Goal: Information Seeking & Learning: Learn about a topic

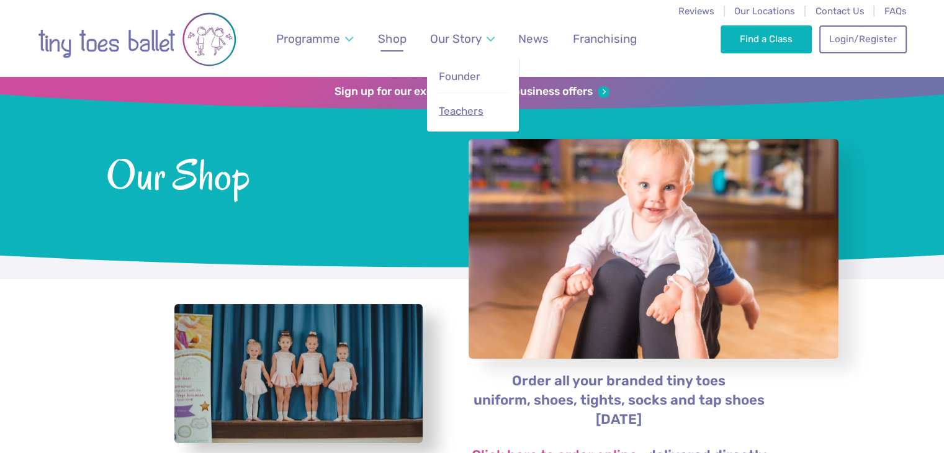
click at [463, 114] on span "Teachers" at bounding box center [461, 111] width 45 height 12
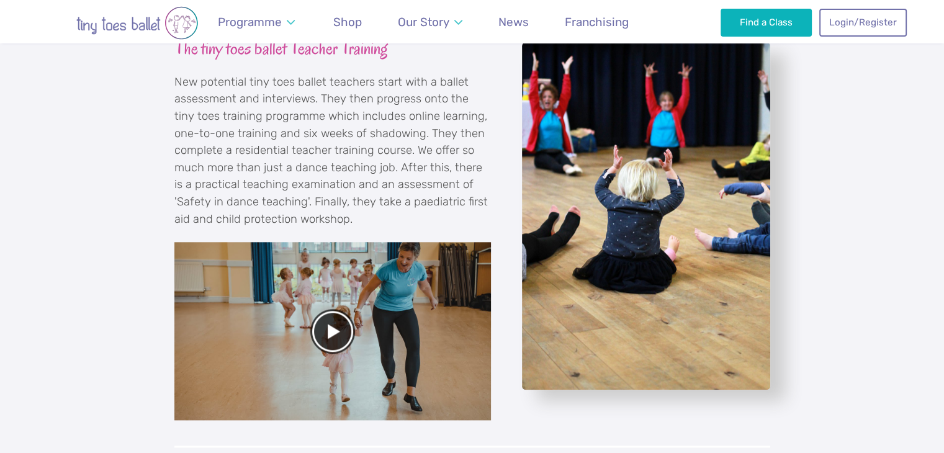
scroll to position [1304, 0]
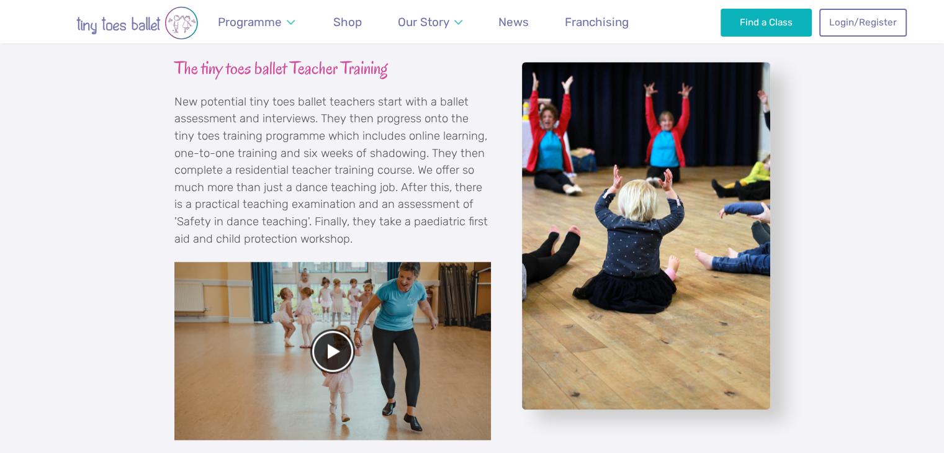
click at [350, 353] on div at bounding box center [332, 351] width 317 height 178
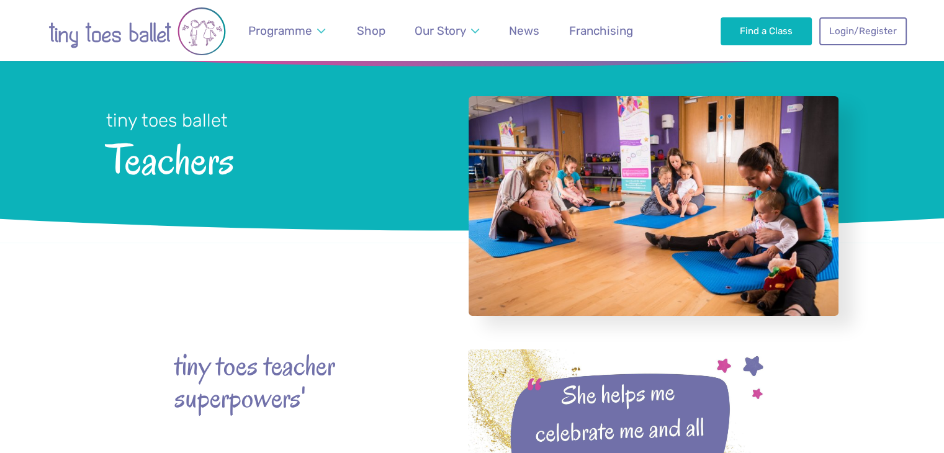
scroll to position [0, 0]
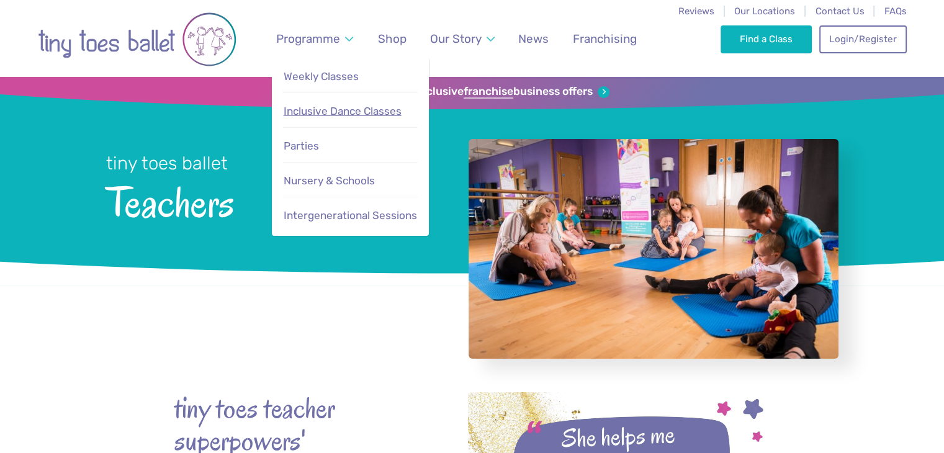
click at [344, 113] on span "Inclusive Dance Classes" at bounding box center [343, 111] width 118 height 12
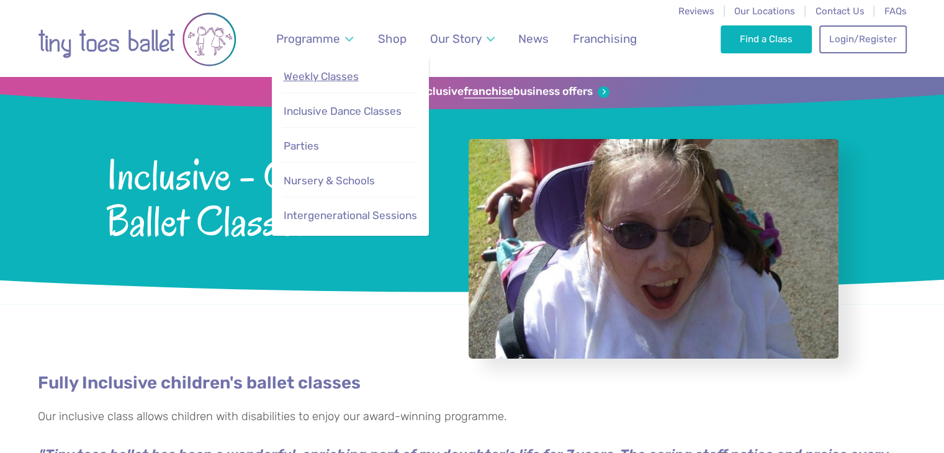
click at [304, 75] on span "Weekly Classes" at bounding box center [321, 76] width 75 height 12
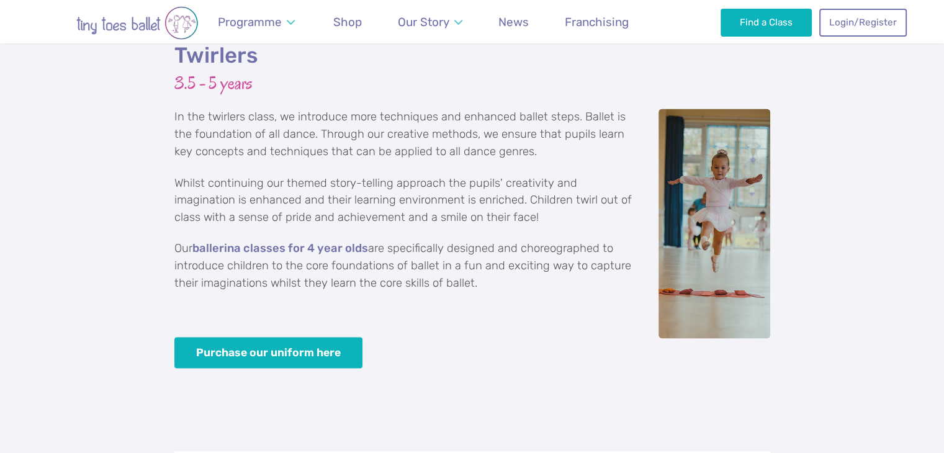
scroll to position [2173, 0]
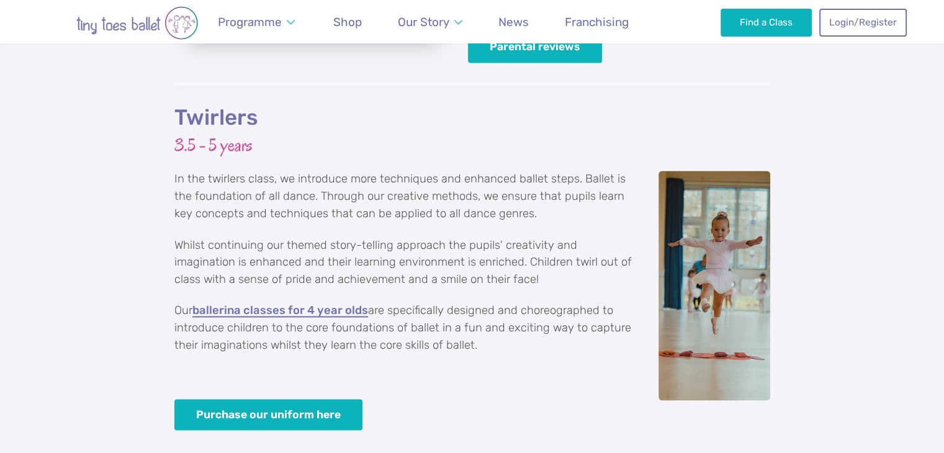
click at [308, 304] on link "ballerina classes for 4 year olds" at bounding box center [280, 310] width 176 height 12
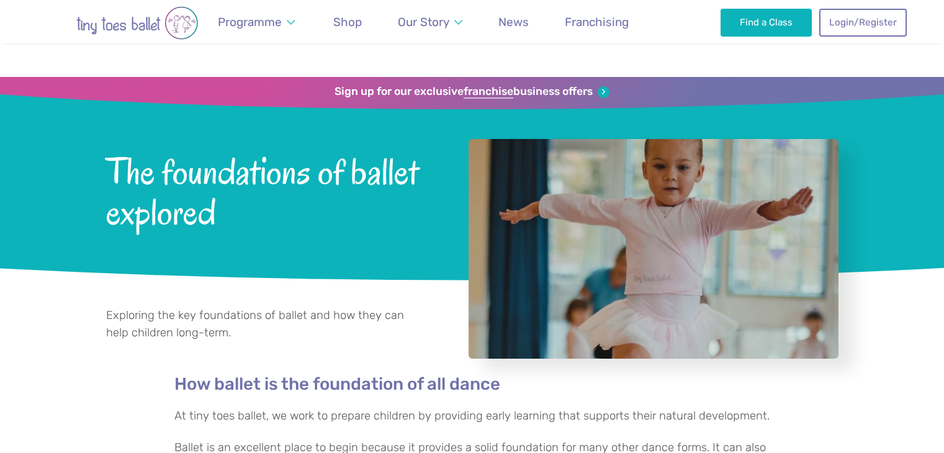
scroll to position [683, 0]
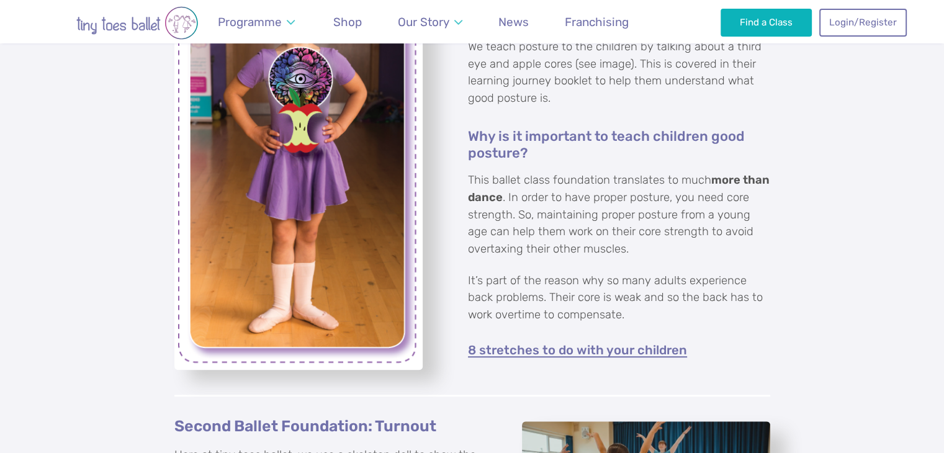
click at [505, 352] on link "8 stretches to do with your children" at bounding box center [577, 351] width 219 height 14
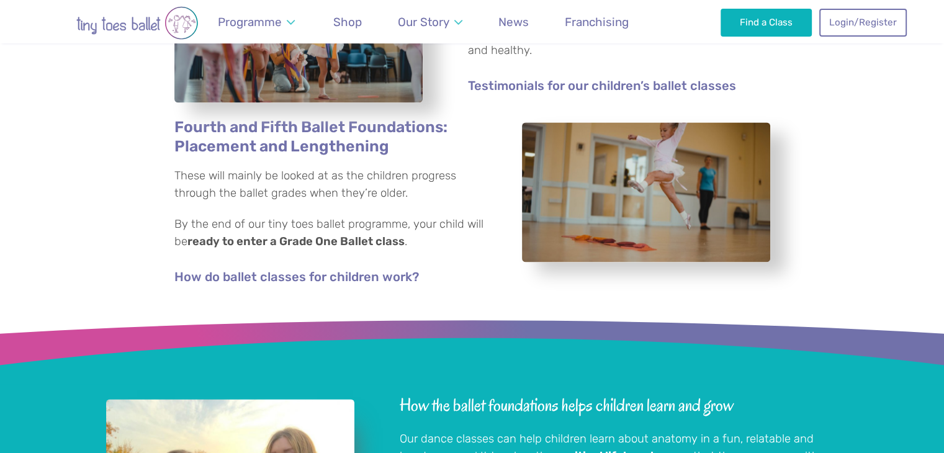
scroll to position [1738, 0]
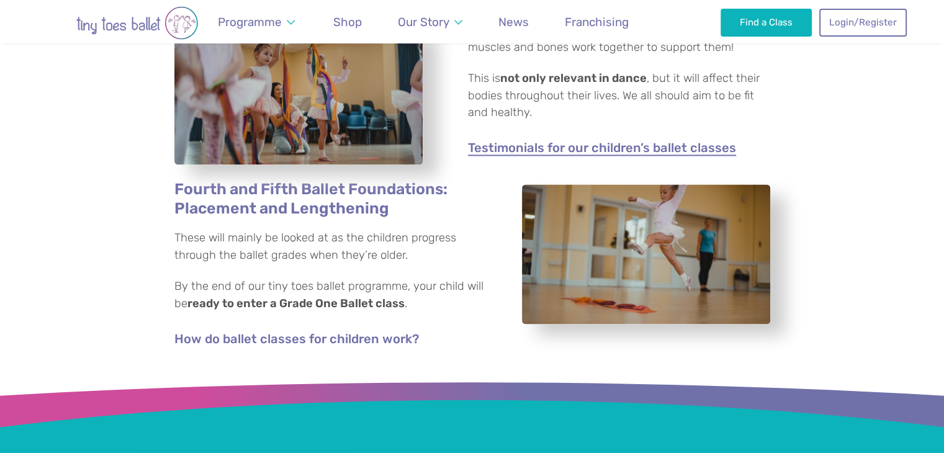
click at [646, 150] on link "Testimonials for our children’s ballet classes" at bounding box center [602, 149] width 268 height 14
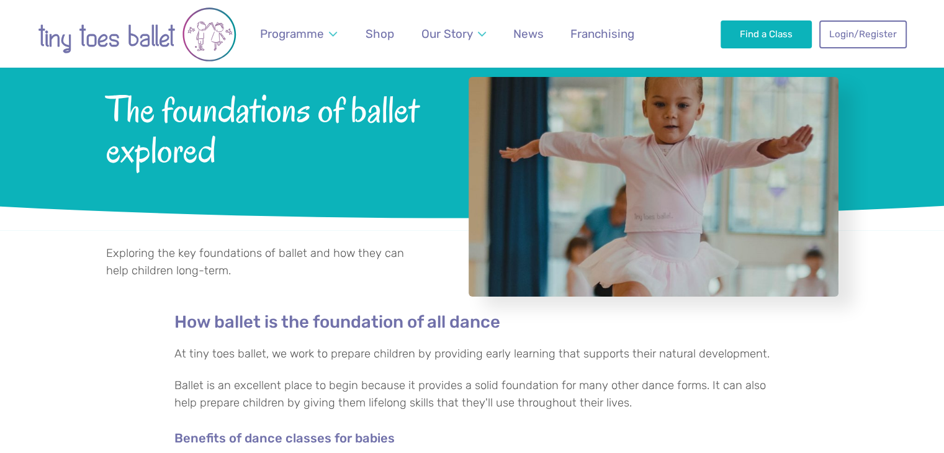
scroll to position [0, 0]
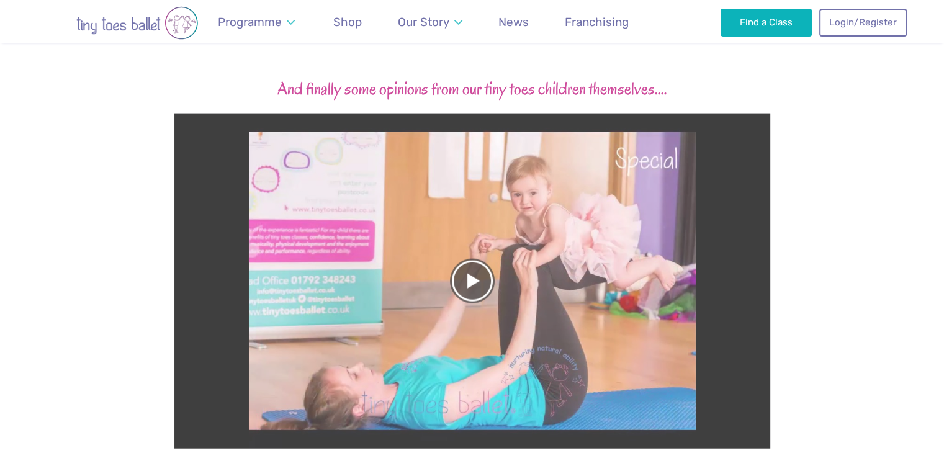
scroll to position [2855, 0]
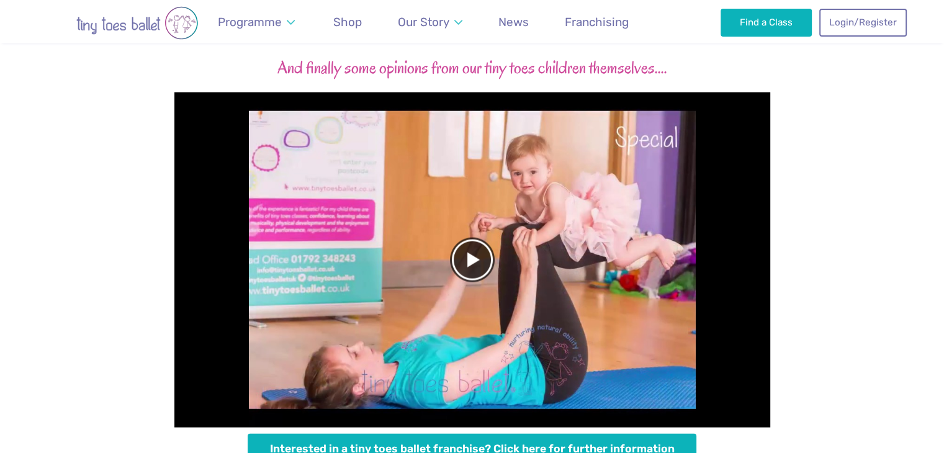
click at [457, 229] on div at bounding box center [472, 260] width 596 height 335
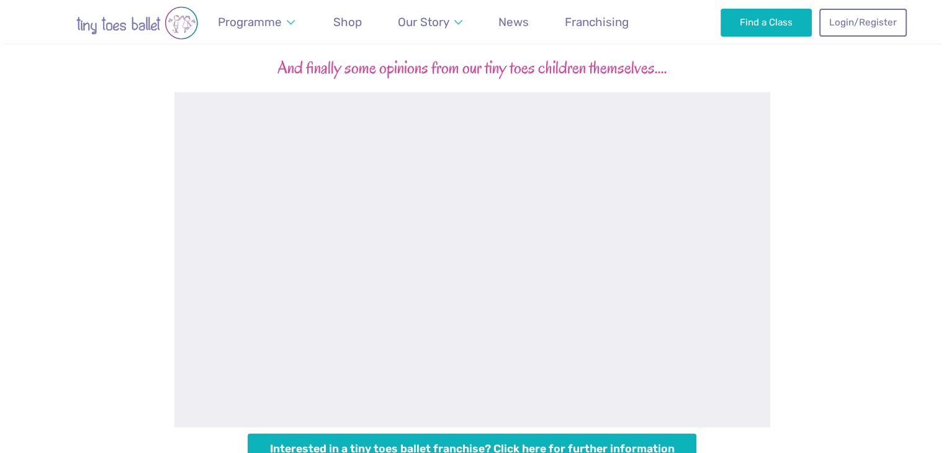
click at [96, 227] on div "And finally some opinions from our tiny toes children themselves.... Interested…" at bounding box center [472, 147] width 944 height 678
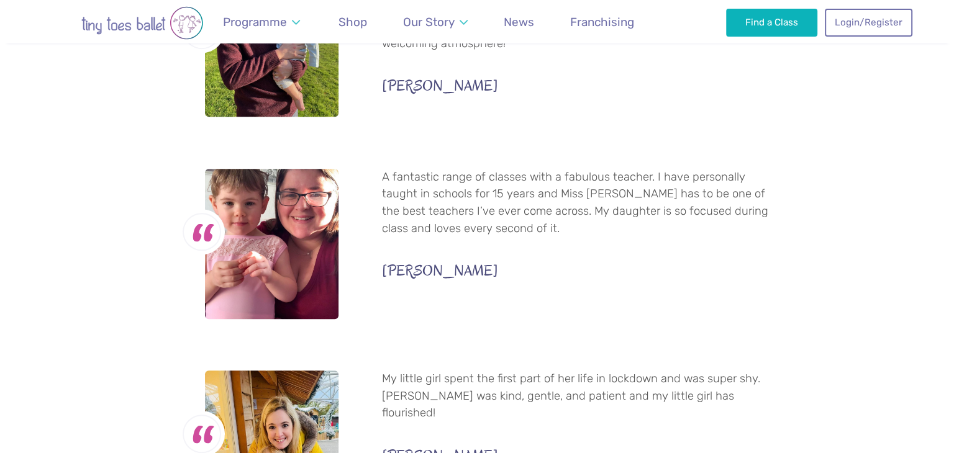
scroll to position [556, 0]
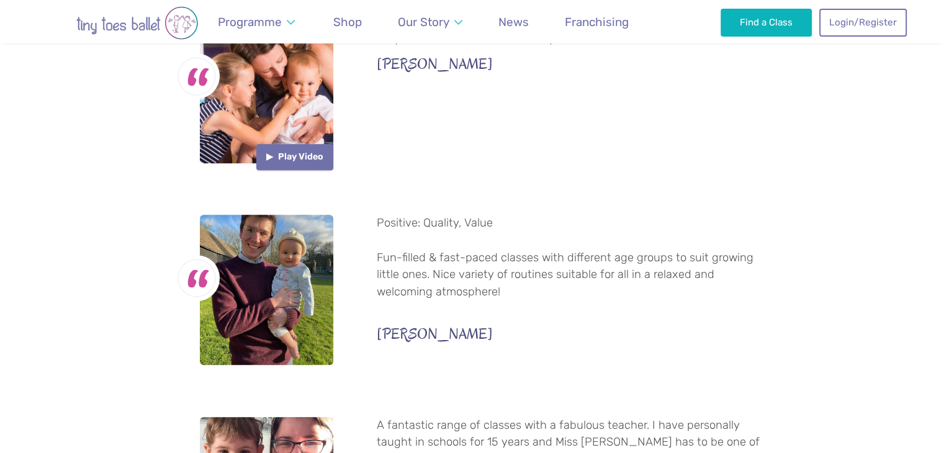
click at [291, 157] on button "Play Video" at bounding box center [294, 157] width 77 height 26
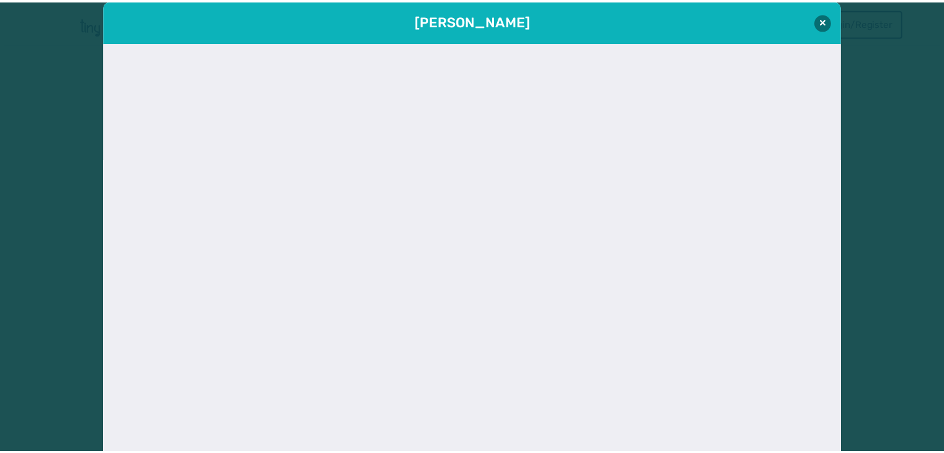
scroll to position [27, 0]
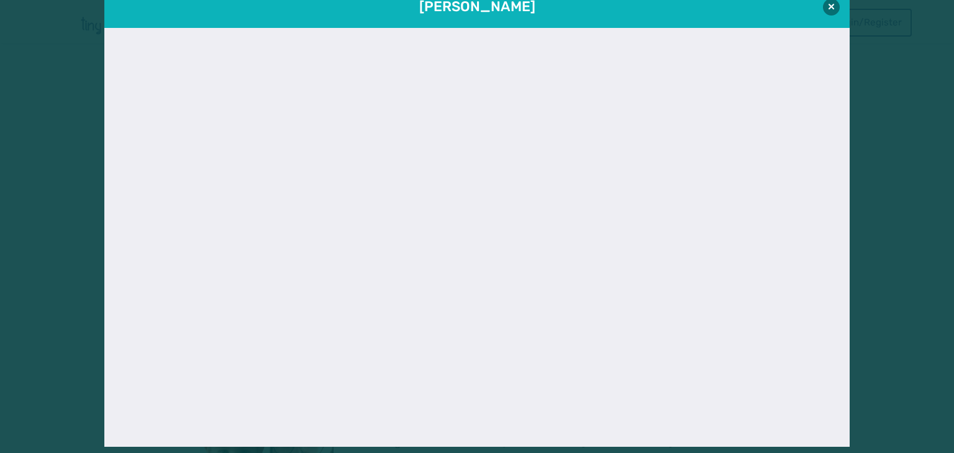
click at [82, 236] on div "Sally Robb" at bounding box center [477, 226] width 954 height 453
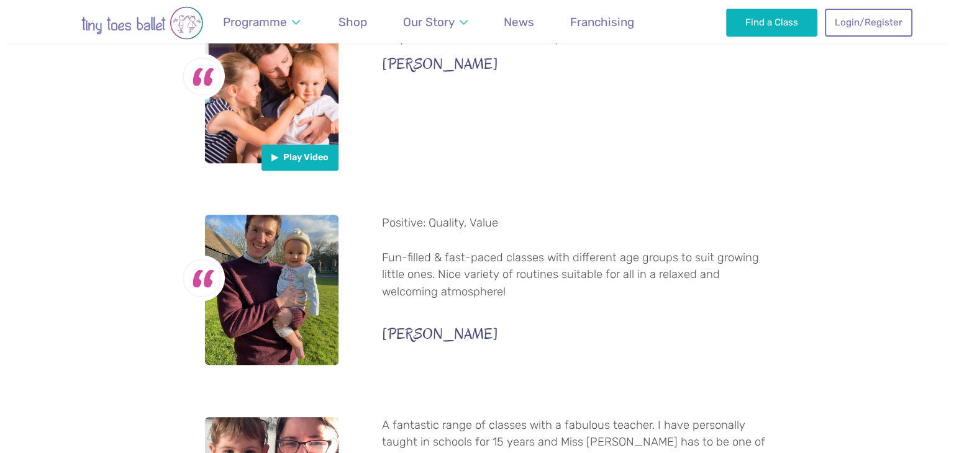
scroll to position [494, 0]
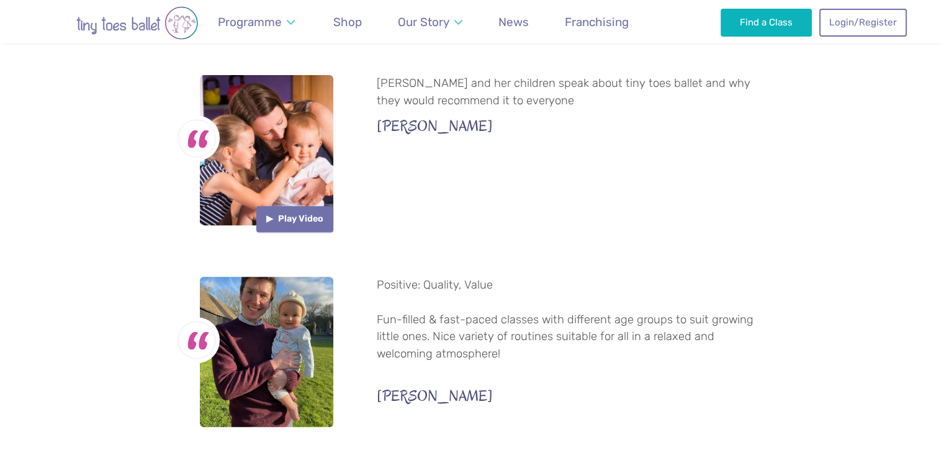
click at [280, 218] on button "Play Video" at bounding box center [294, 219] width 77 height 26
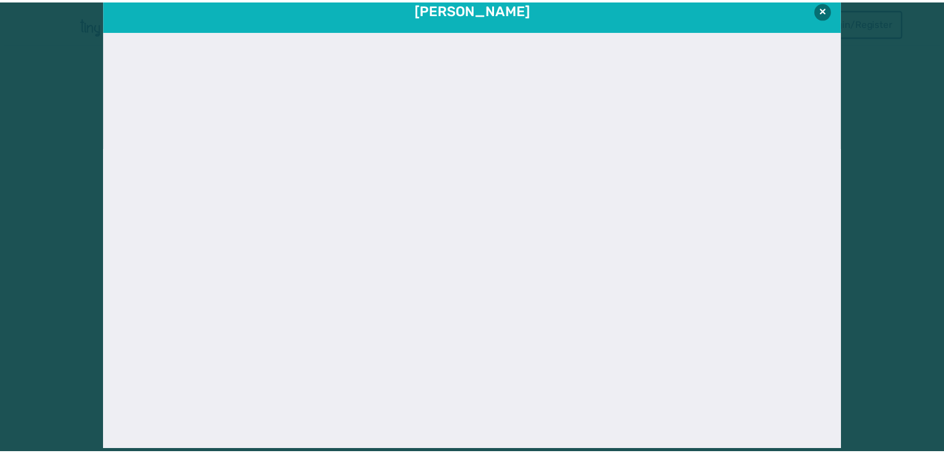
scroll to position [27, 0]
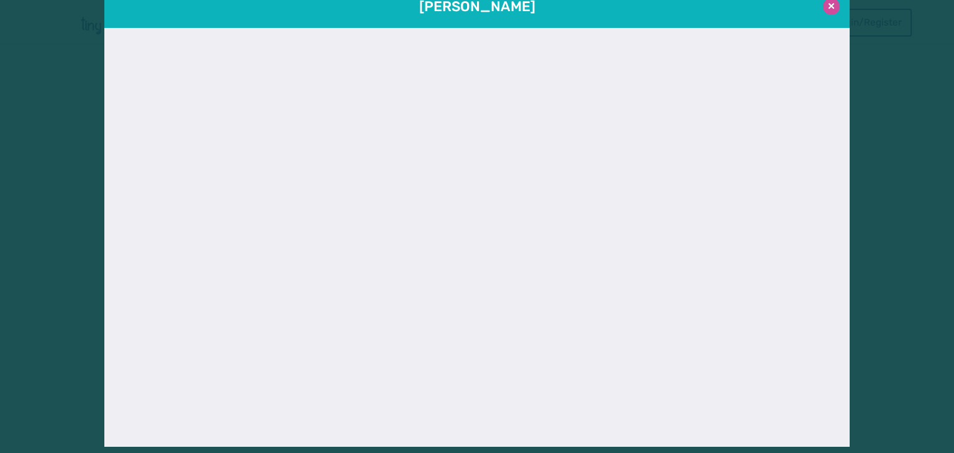
click at [823, 7] on button at bounding box center [831, 6] width 17 height 17
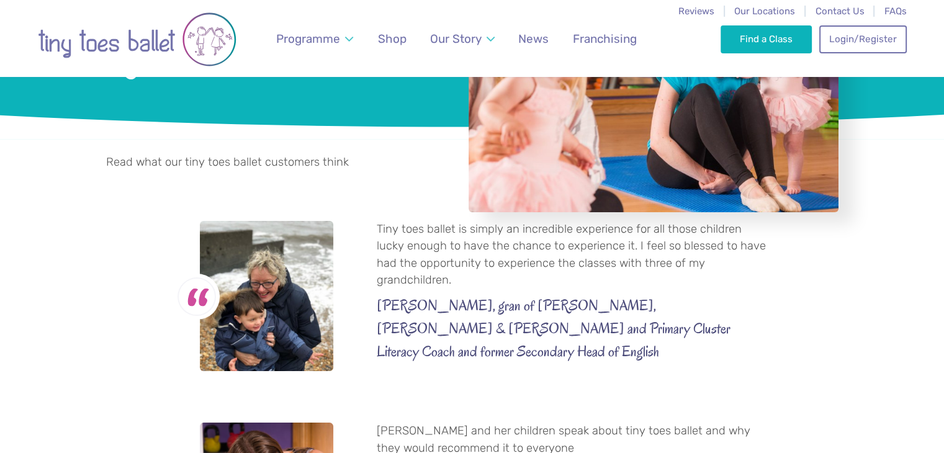
scroll to position [0, 0]
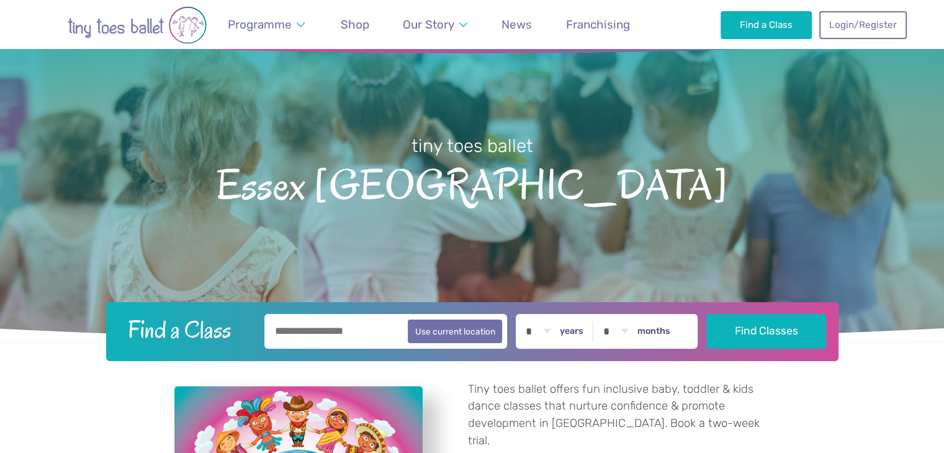
scroll to position [62, 0]
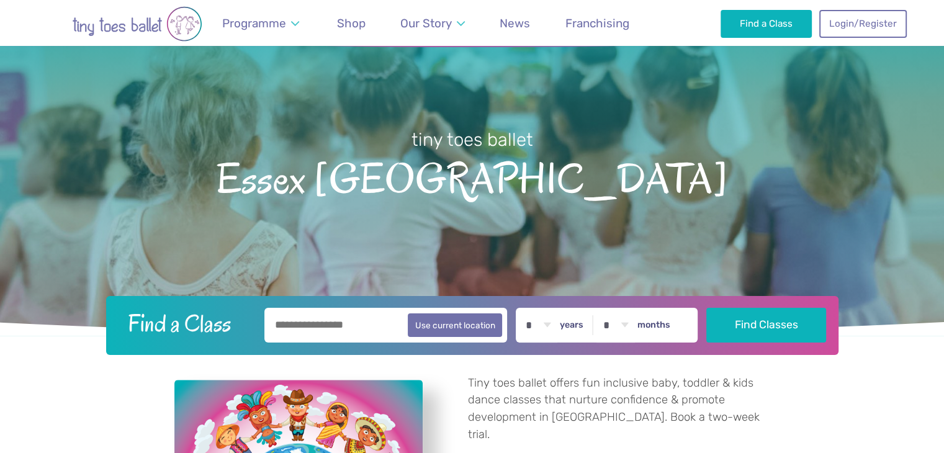
click at [360, 323] on input "text" at bounding box center [385, 325] width 243 height 35
type input "*******"
click at [558, 323] on select "* * * * * * * * * * ** ** **" at bounding box center [538, 325] width 38 height 35
select select "*"
click at [527, 308] on select "* * * * * * * * * * ** ** **" at bounding box center [538, 325] width 38 height 35
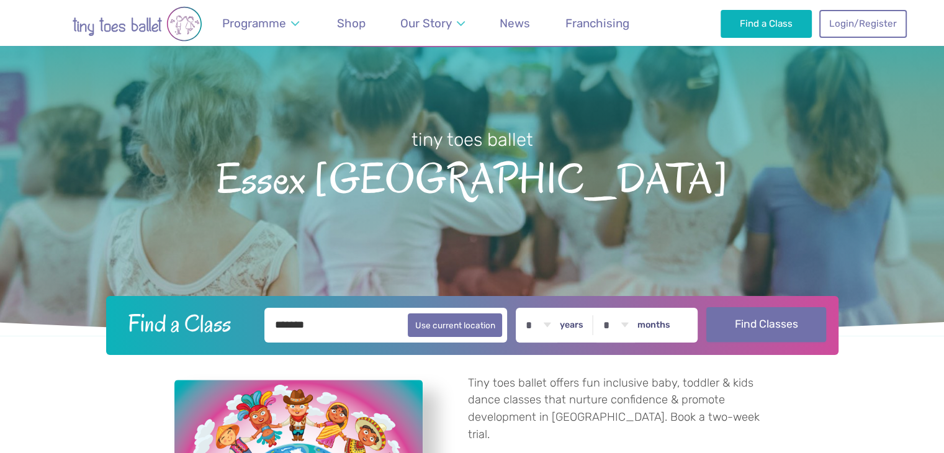
click at [744, 314] on button "Find Classes" at bounding box center [767, 324] width 120 height 35
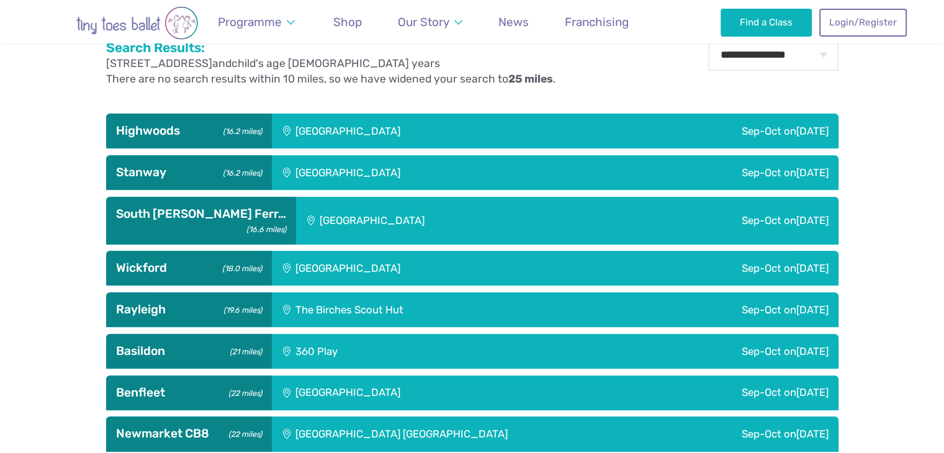
scroll to position [435, 0]
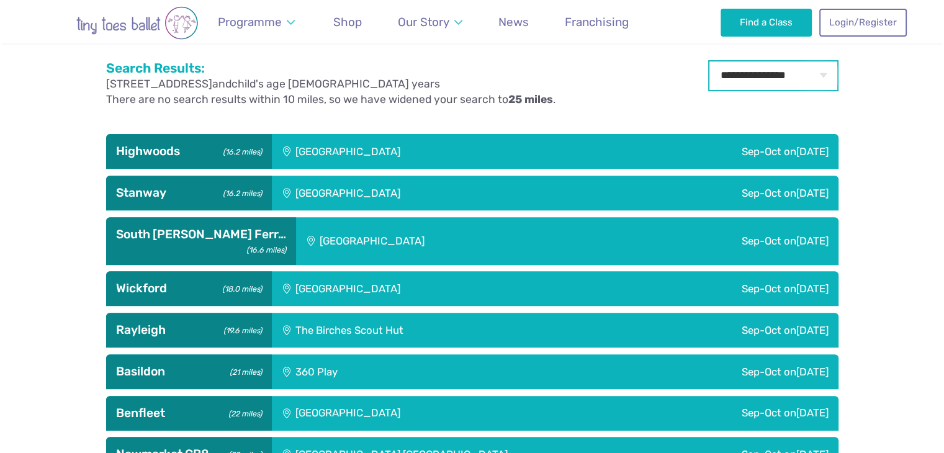
click at [716, 78] on select "**********" at bounding box center [773, 75] width 130 height 31
select select "**"
click at [708, 60] on select "**********" at bounding box center [773, 75] width 130 height 31
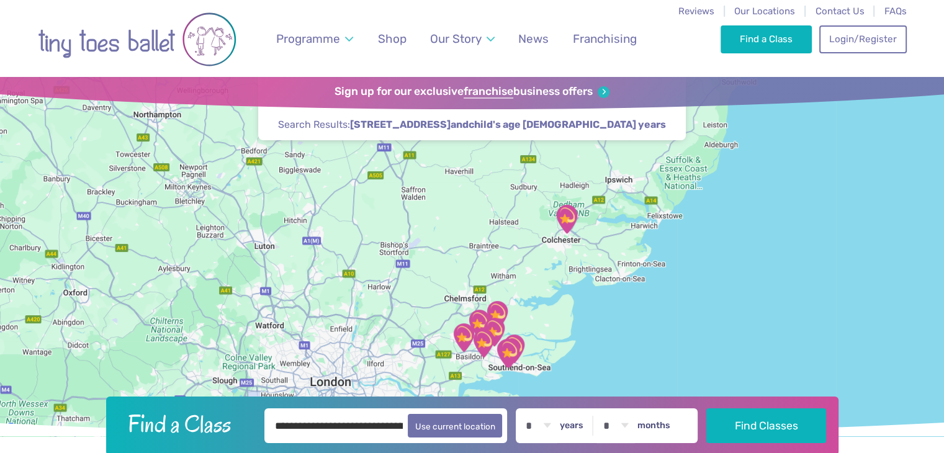
drag, startPoint x: 544, startPoint y: 287, endPoint x: 558, endPoint y: 266, distance: 25.5
click at [558, 266] on div at bounding box center [472, 256] width 944 height 359
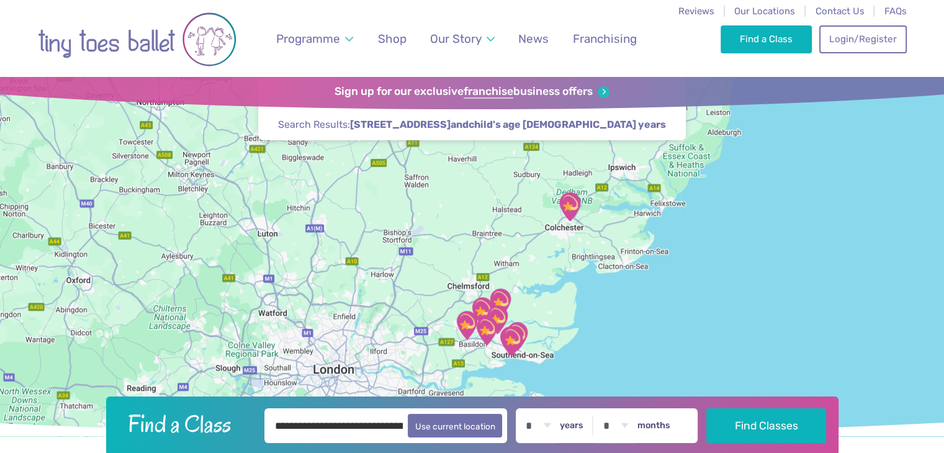
drag, startPoint x: 506, startPoint y: 286, endPoint x: 509, endPoint y: 274, distance: 12.8
click at [509, 274] on div at bounding box center [472, 256] width 944 height 359
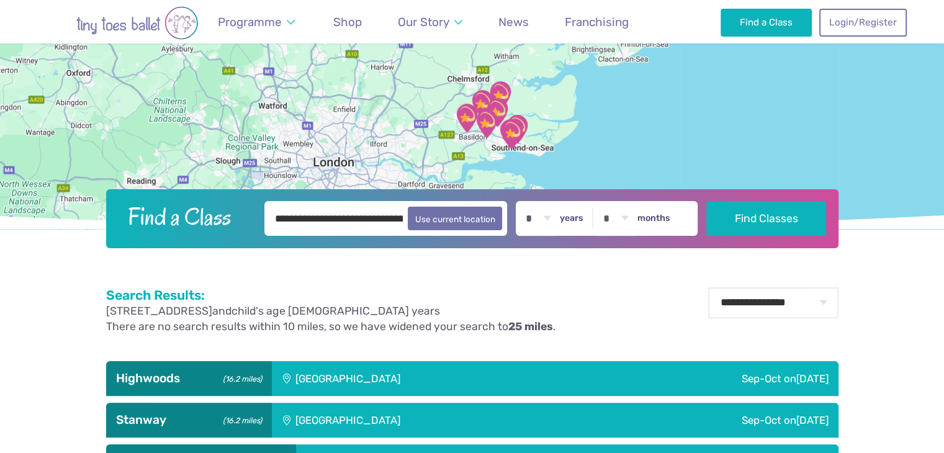
scroll to position [186, 0]
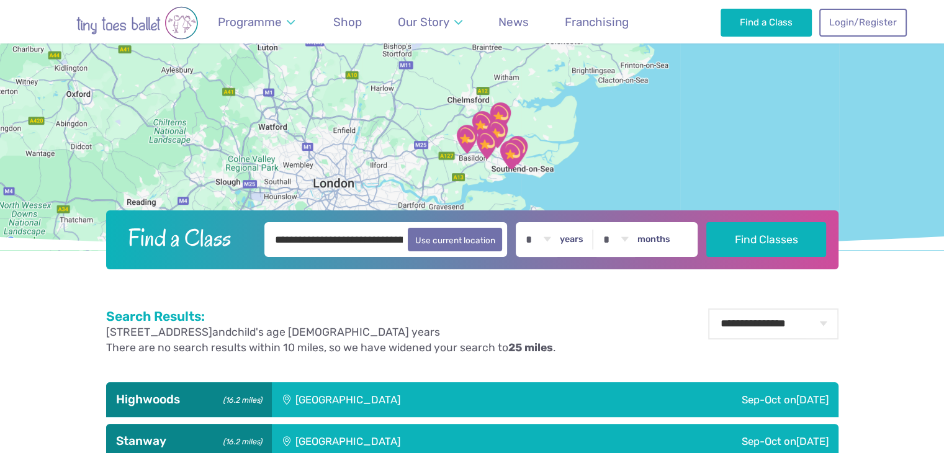
click at [387, 442] on div "[GEOGRAPHIC_DATA]" at bounding box center [432, 441] width 320 height 35
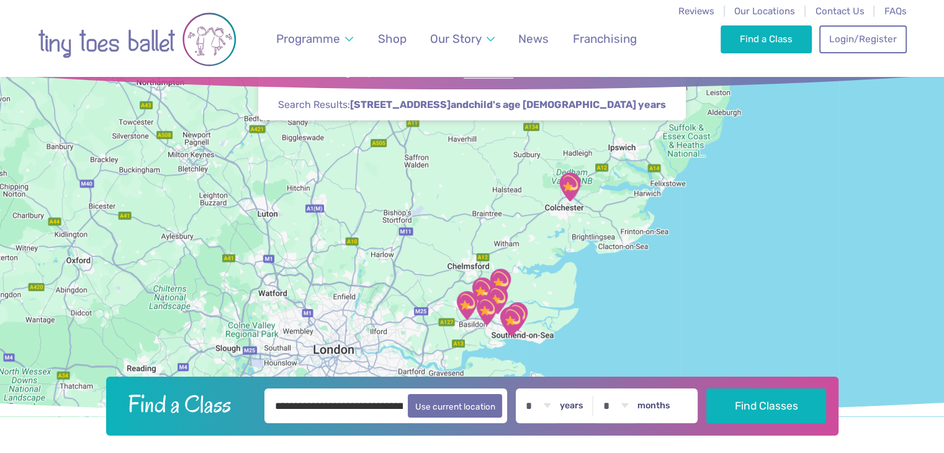
scroll to position [0, 0]
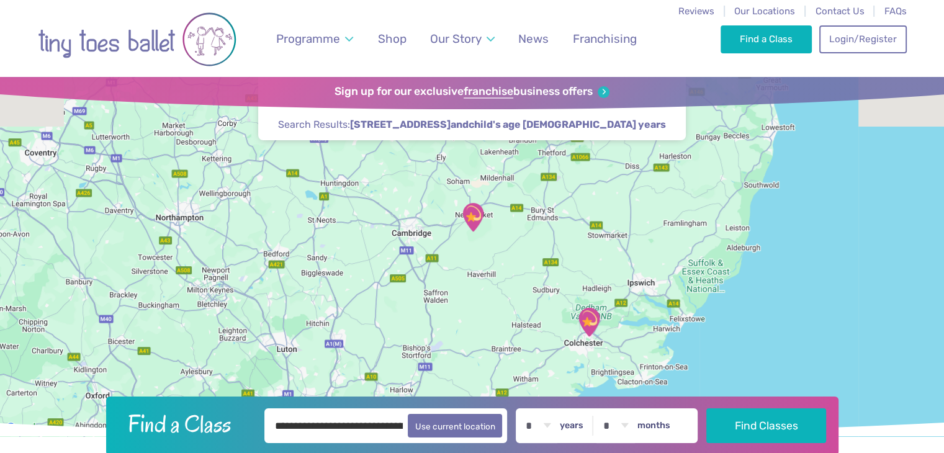
drag, startPoint x: 524, startPoint y: 220, endPoint x: 544, endPoint y: 338, distance: 119.0
click at [544, 338] on div at bounding box center [472, 256] width 944 height 359
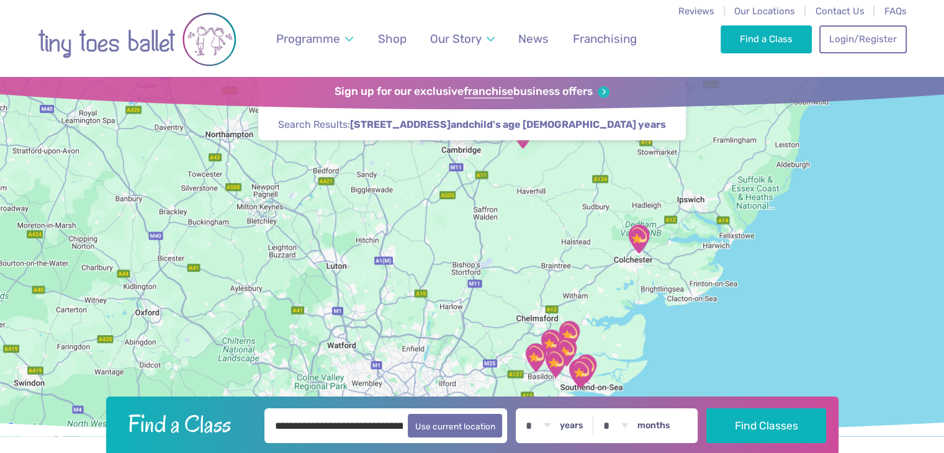
drag, startPoint x: 566, startPoint y: 227, endPoint x: 570, endPoint y: 133, distance: 93.8
click at [570, 133] on div "Find a Class ← Move left → Move right ↑ Move up ↓ Move down + Zoom in - Zoom ou…" at bounding box center [472, 256] width 944 height 359
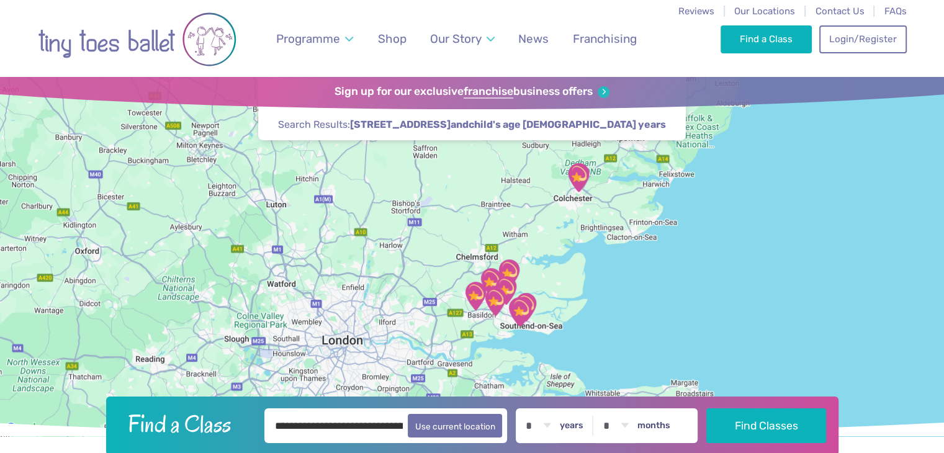
drag, startPoint x: 602, startPoint y: 291, endPoint x: 587, endPoint y: 259, distance: 35.6
click at [587, 259] on div at bounding box center [472, 256] width 944 height 359
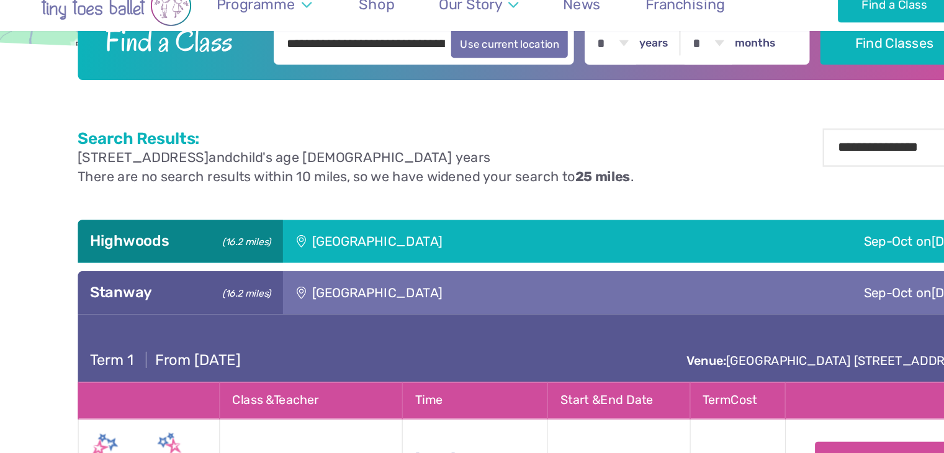
scroll to position [373, 0]
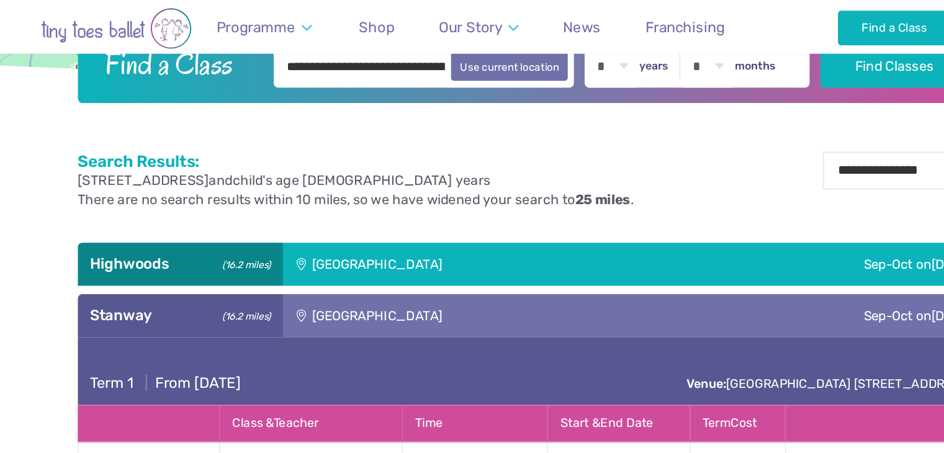
drag, startPoint x: 633, startPoint y: 153, endPoint x: 588, endPoint y: 293, distance: 146.7
click at [611, 167] on div "**********" at bounding box center [472, 151] width 733 height 58
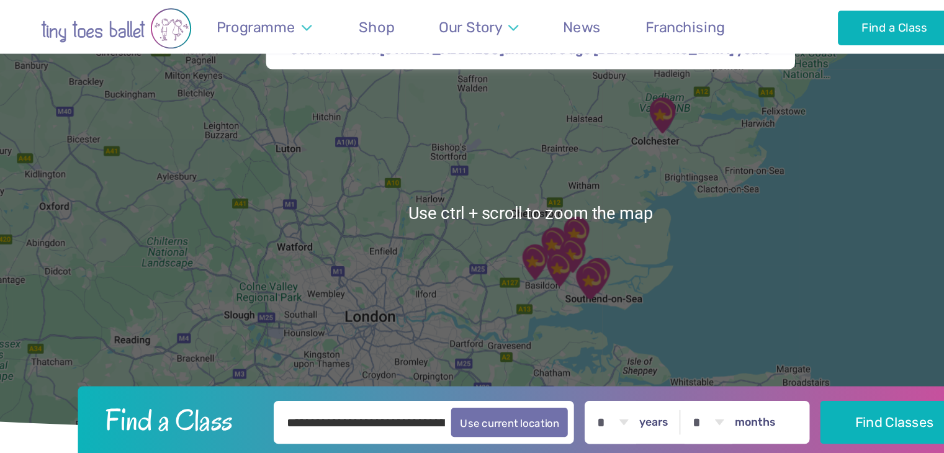
scroll to position [71, 0]
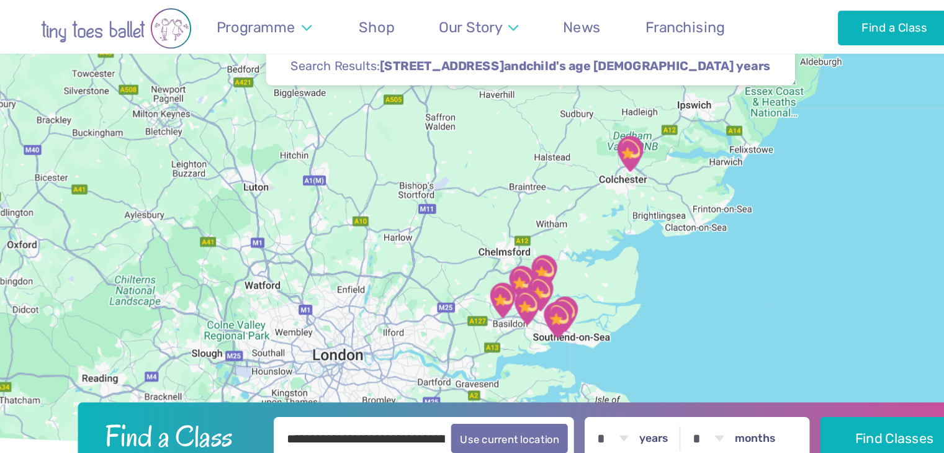
drag, startPoint x: 557, startPoint y: 141, endPoint x: 531, endPoint y: 152, distance: 28.4
click at [531, 152] on div at bounding box center [472, 185] width 944 height 359
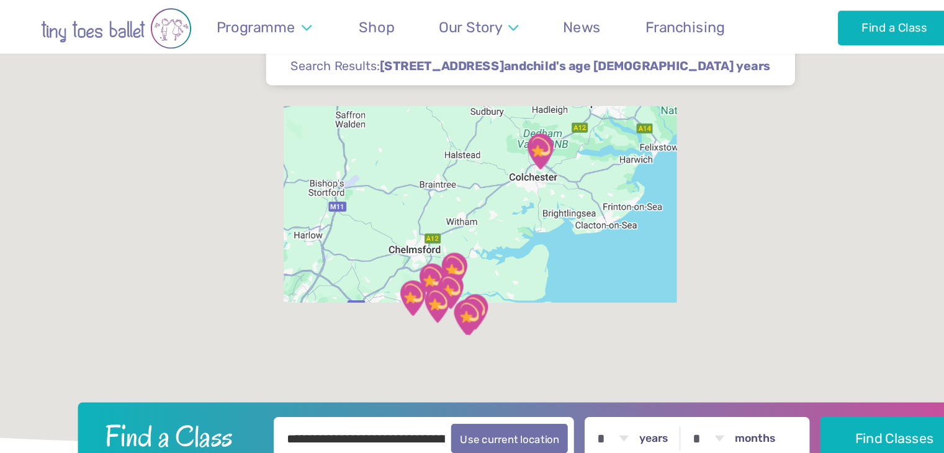
drag, startPoint x: 353, startPoint y: 217, endPoint x: 427, endPoint y: 155, distance: 97.4
click at [427, 155] on div at bounding box center [472, 185] width 944 height 359
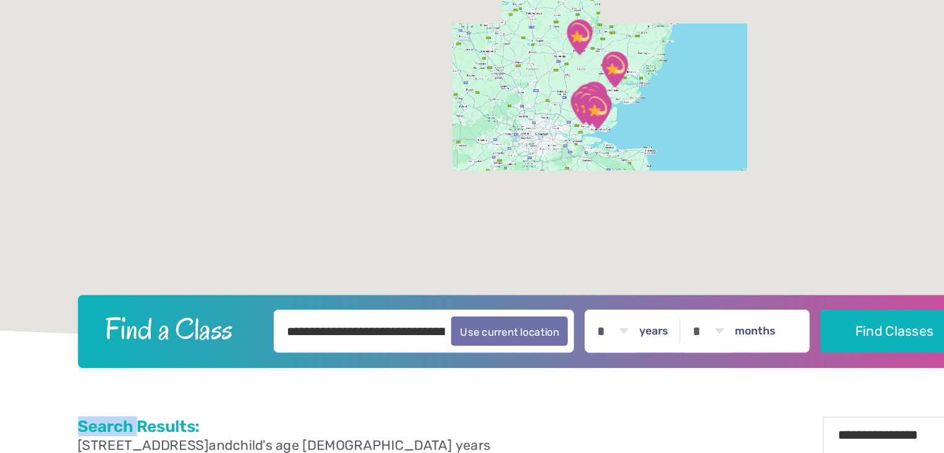
scroll to position [71, 0]
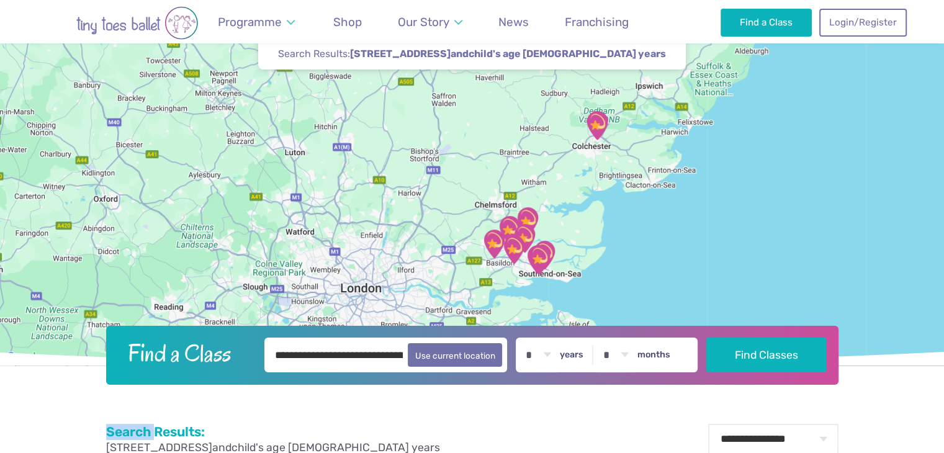
click at [558, 357] on select "* * * * * * * * * * ** ** **" at bounding box center [538, 355] width 38 height 35
select select "**"
click at [527, 338] on select "* * * * * * * * * * ** ** **" at bounding box center [538, 355] width 38 height 35
click at [744, 347] on button "Find Classes" at bounding box center [767, 354] width 120 height 35
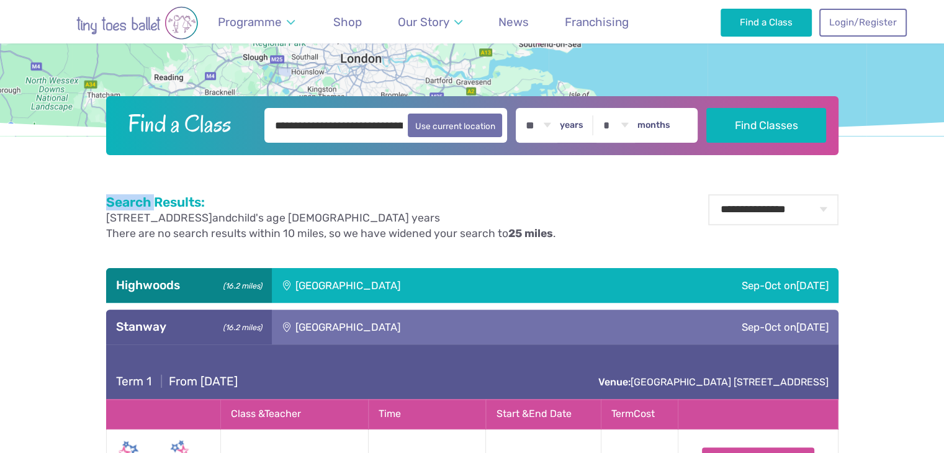
scroll to position [319, 0]
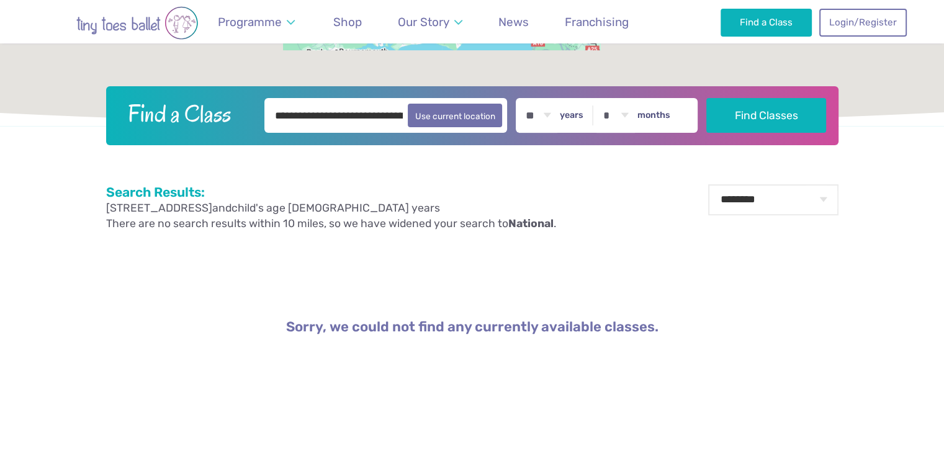
scroll to position [248, 0]
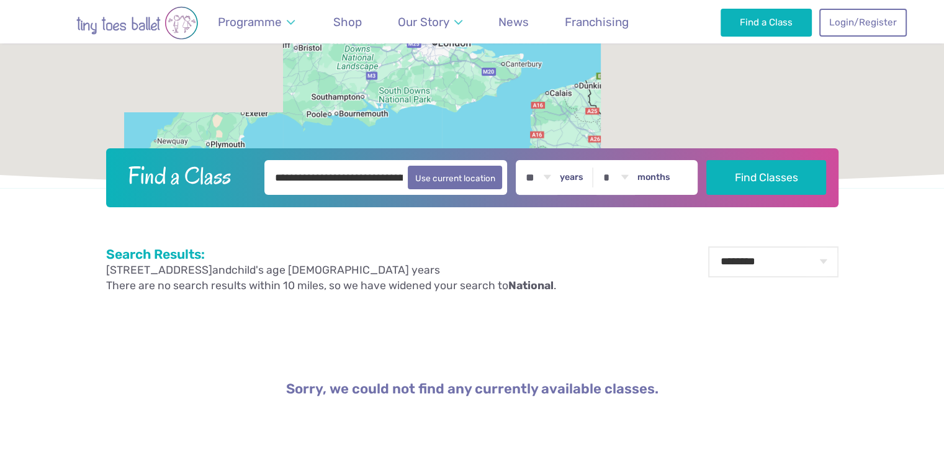
click at [558, 177] on select "* * * * * * * * * * ** ** **" at bounding box center [538, 177] width 38 height 35
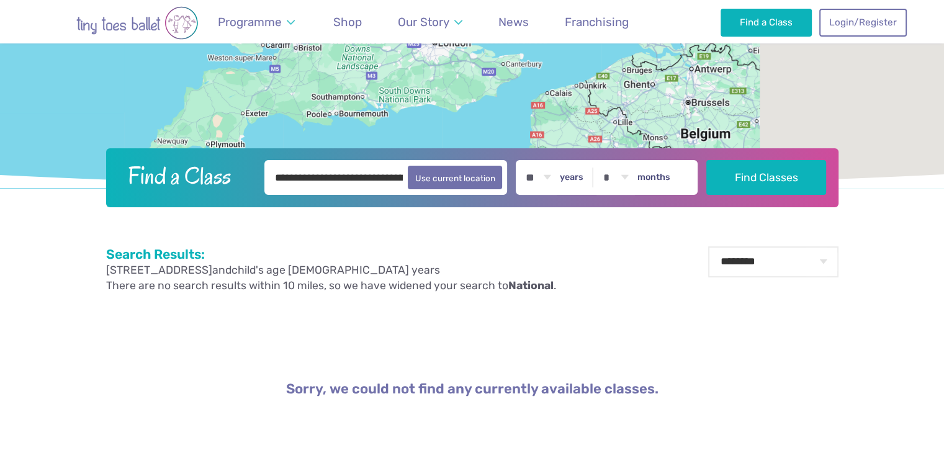
select select "*"
click at [527, 160] on select "* * * * * * * * * * ** ** **" at bounding box center [538, 177] width 38 height 35
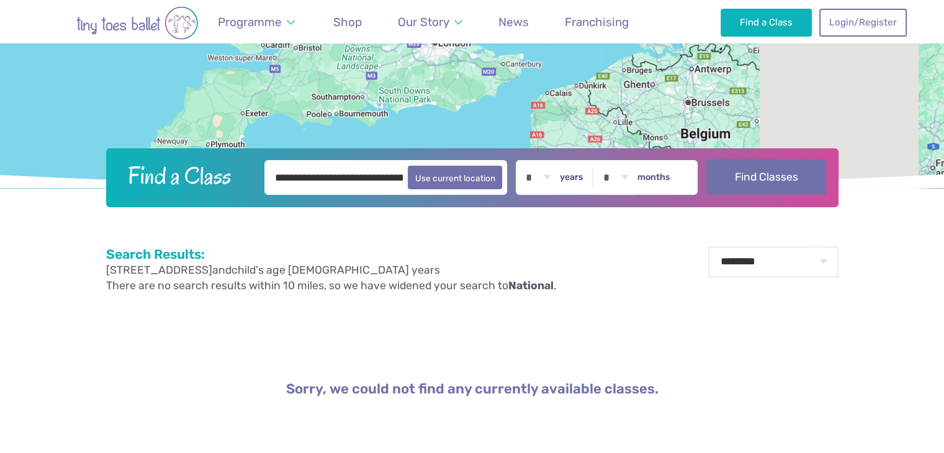
click at [720, 181] on button "Find Classes" at bounding box center [767, 177] width 120 height 35
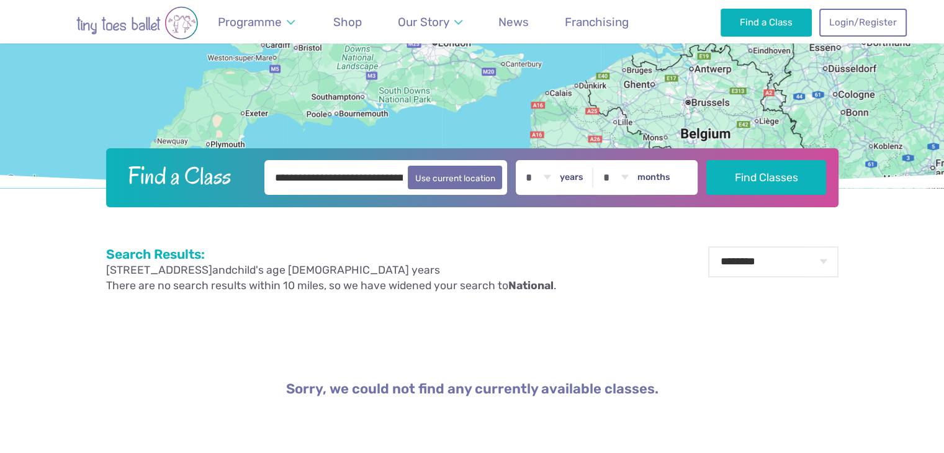
scroll to position [124, 0]
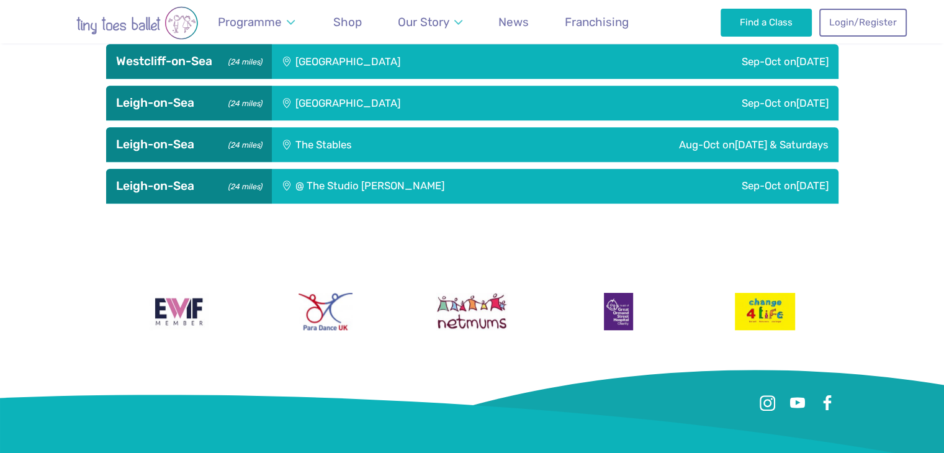
scroll to position [1062, 0]
